Goal: Navigation & Orientation: Find specific page/section

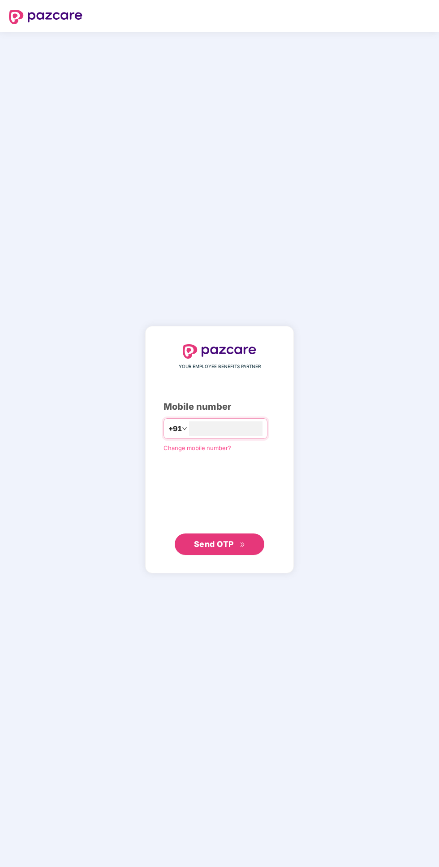
click at [235, 436] on input "number" at bounding box center [225, 428] width 73 height 14
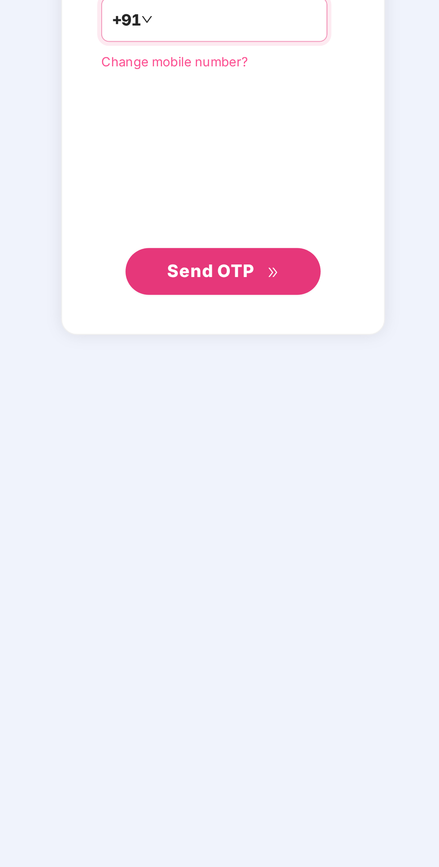
type input "**********"
click at [222, 549] on span "Send OTP" at bounding box center [214, 543] width 40 height 9
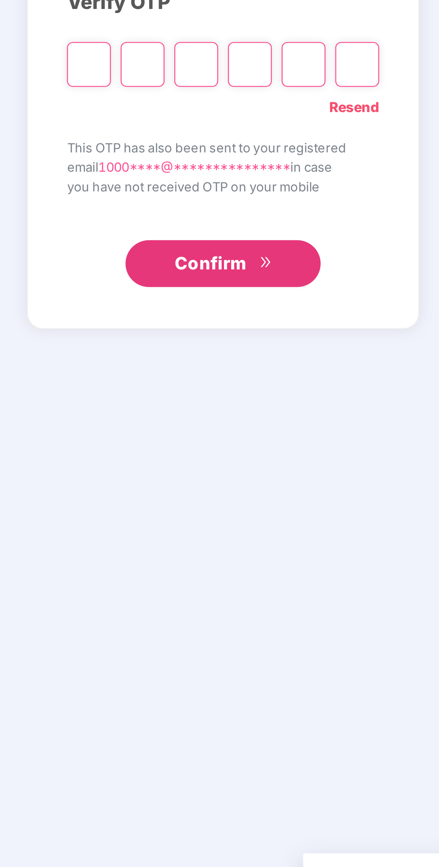
scroll to position [51, 0]
type input "*"
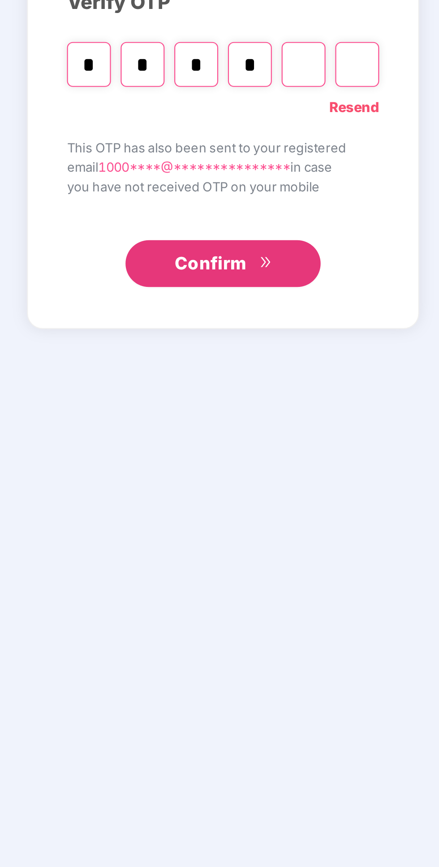
type input "*"
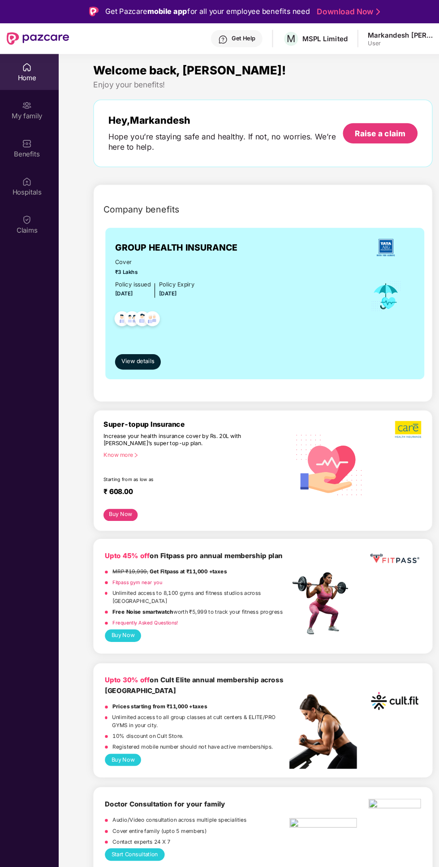
click at [34, 211] on div "Claims" at bounding box center [29, 214] width 59 height 9
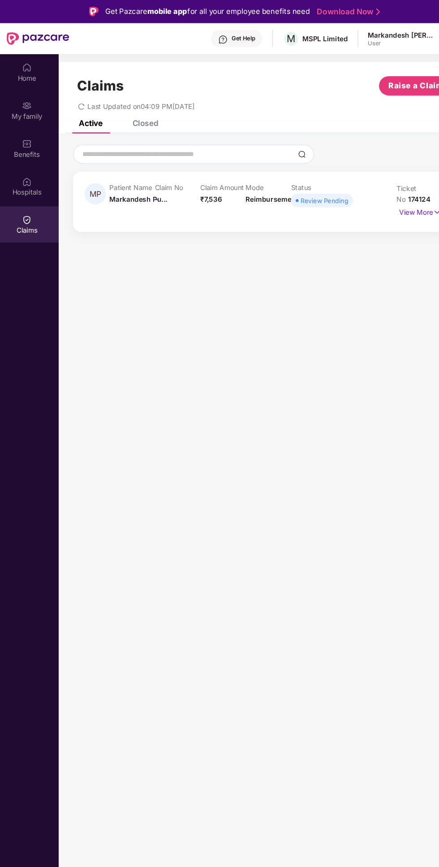
click at [314, 187] on div "Review Pending" at bounding box center [306, 186] width 44 height 9
click at [396, 198] on p "View More" at bounding box center [395, 196] width 39 height 12
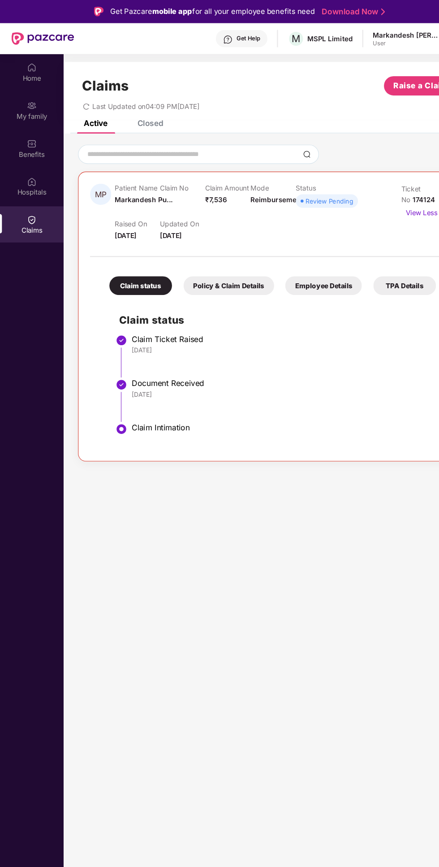
click at [35, 176] on div "Hospitals" at bounding box center [29, 178] width 59 height 9
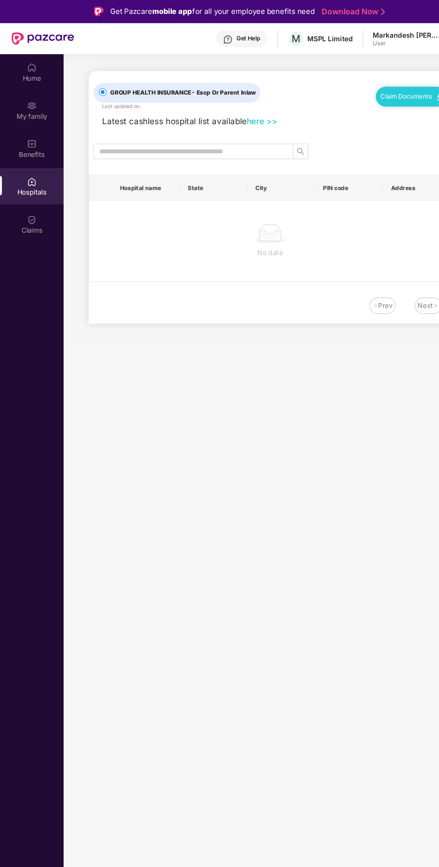
click at [40, 110] on div "My family" at bounding box center [29, 108] width 59 height 9
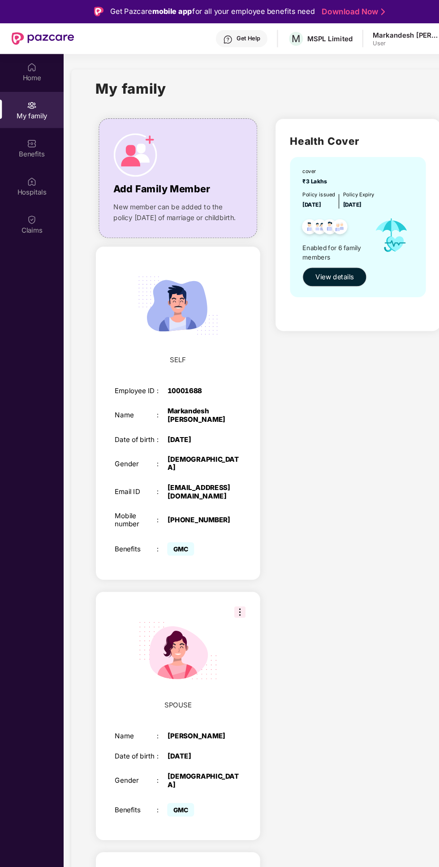
click at [34, 64] on div "Home" at bounding box center [29, 67] width 59 height 34
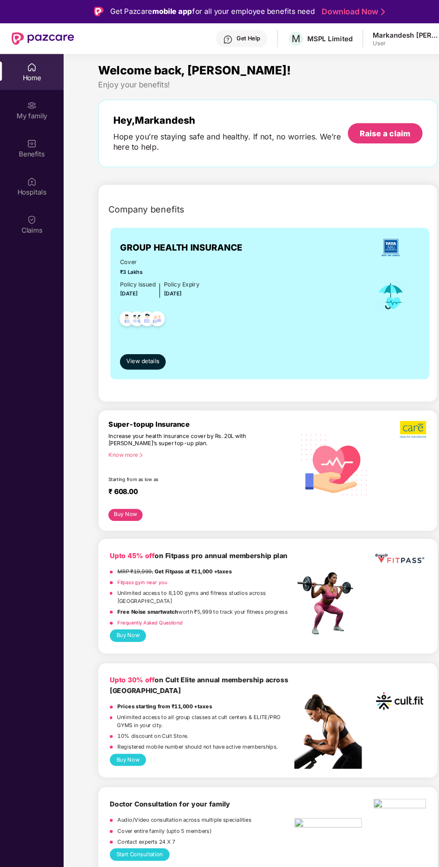
click at [39, 98] on div "My family" at bounding box center [29, 103] width 59 height 34
